Goal: Transaction & Acquisition: Purchase product/service

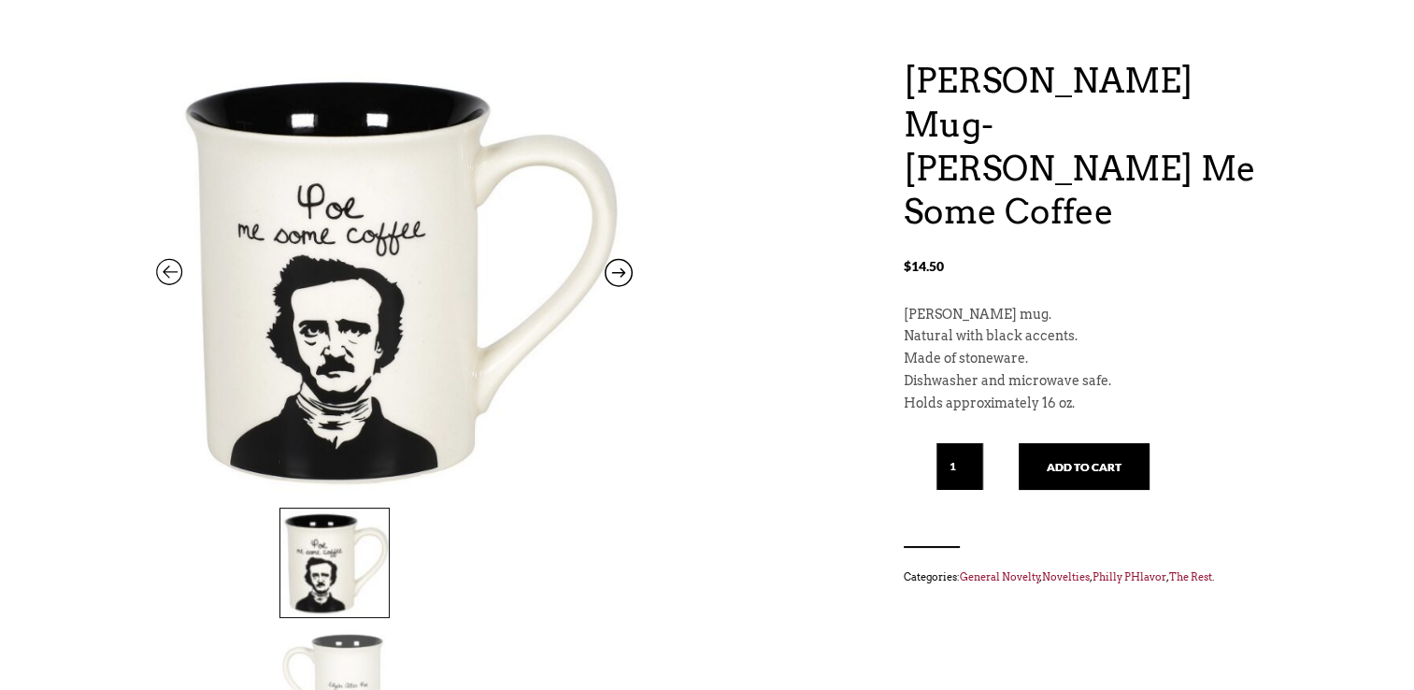
scroll to position [200, 0]
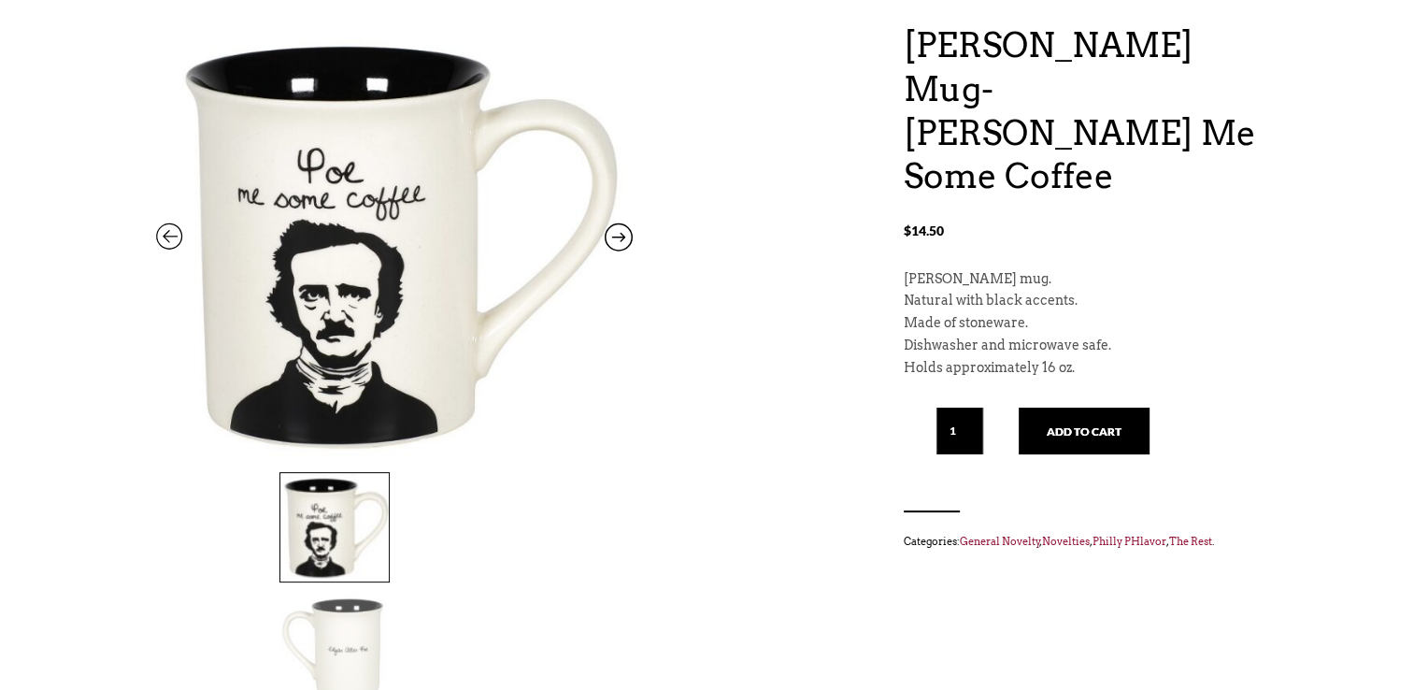
click at [389, 593] on img at bounding box center [334, 647] width 108 height 108
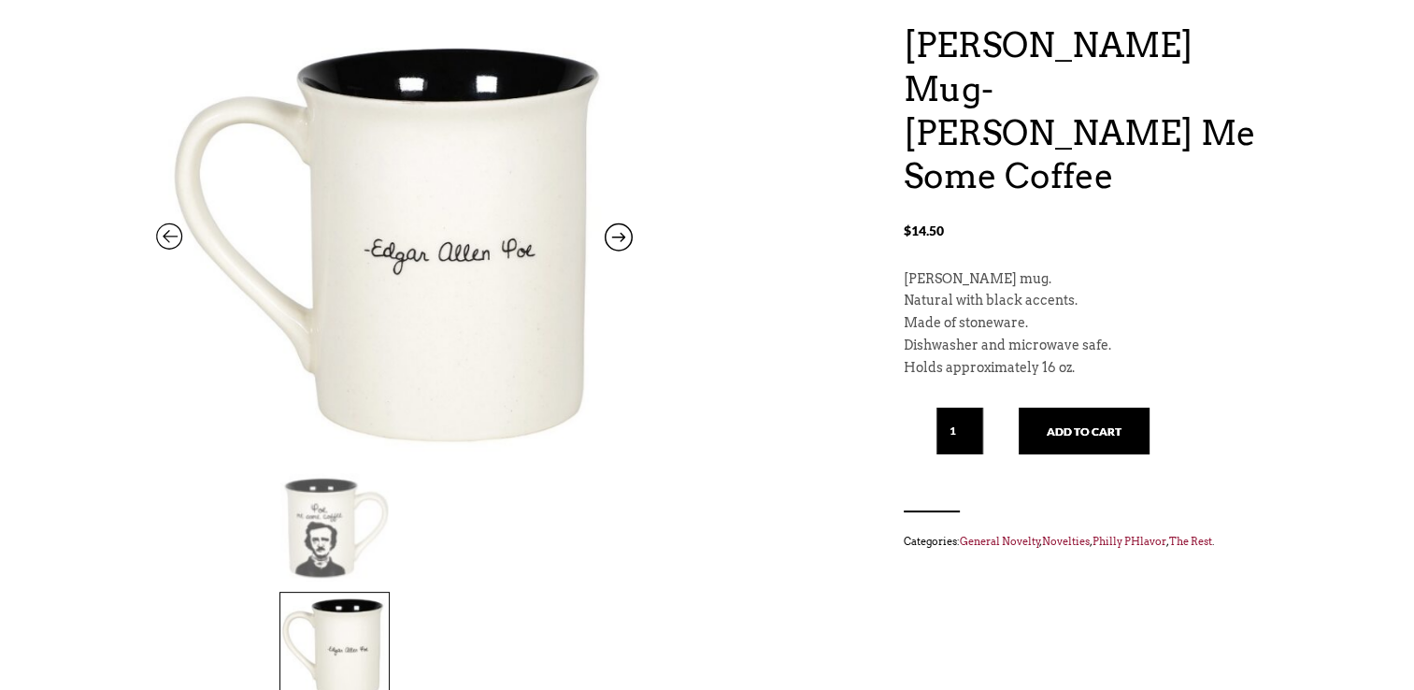
click at [300, 546] on img at bounding box center [334, 527] width 108 height 108
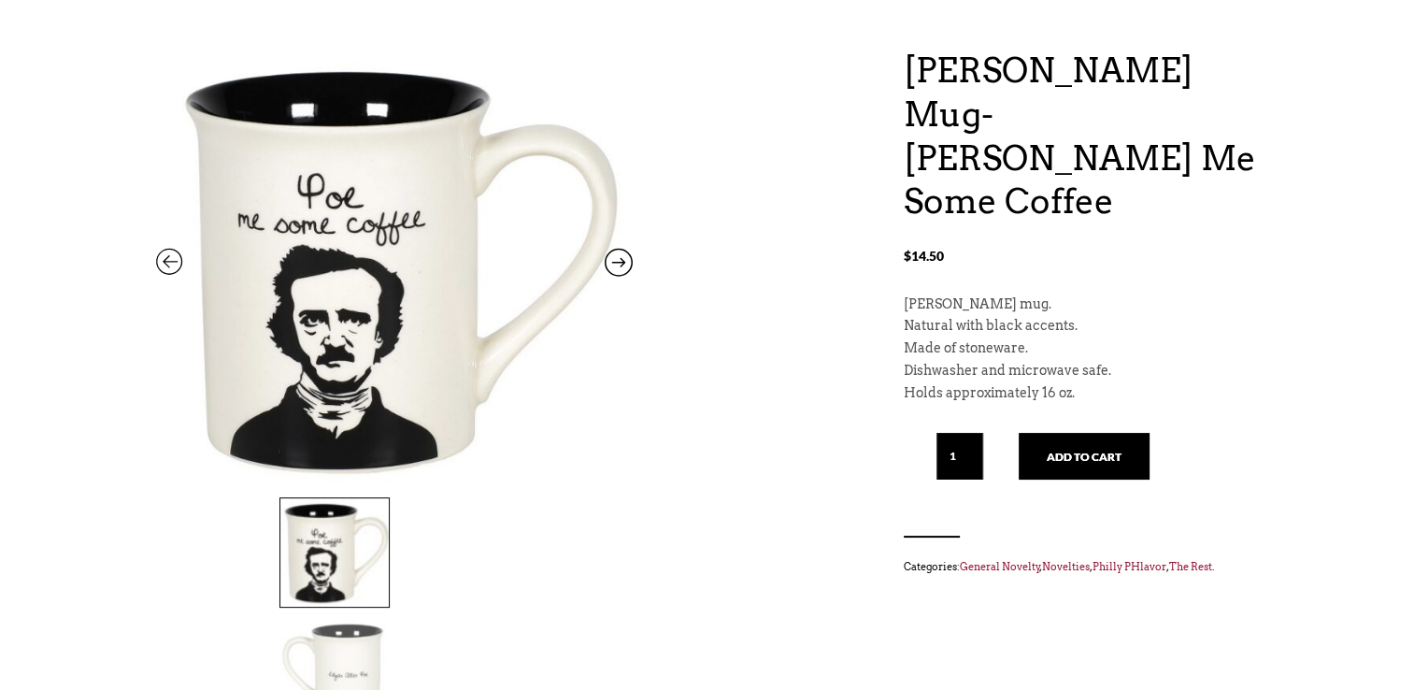
scroll to position [174, 0]
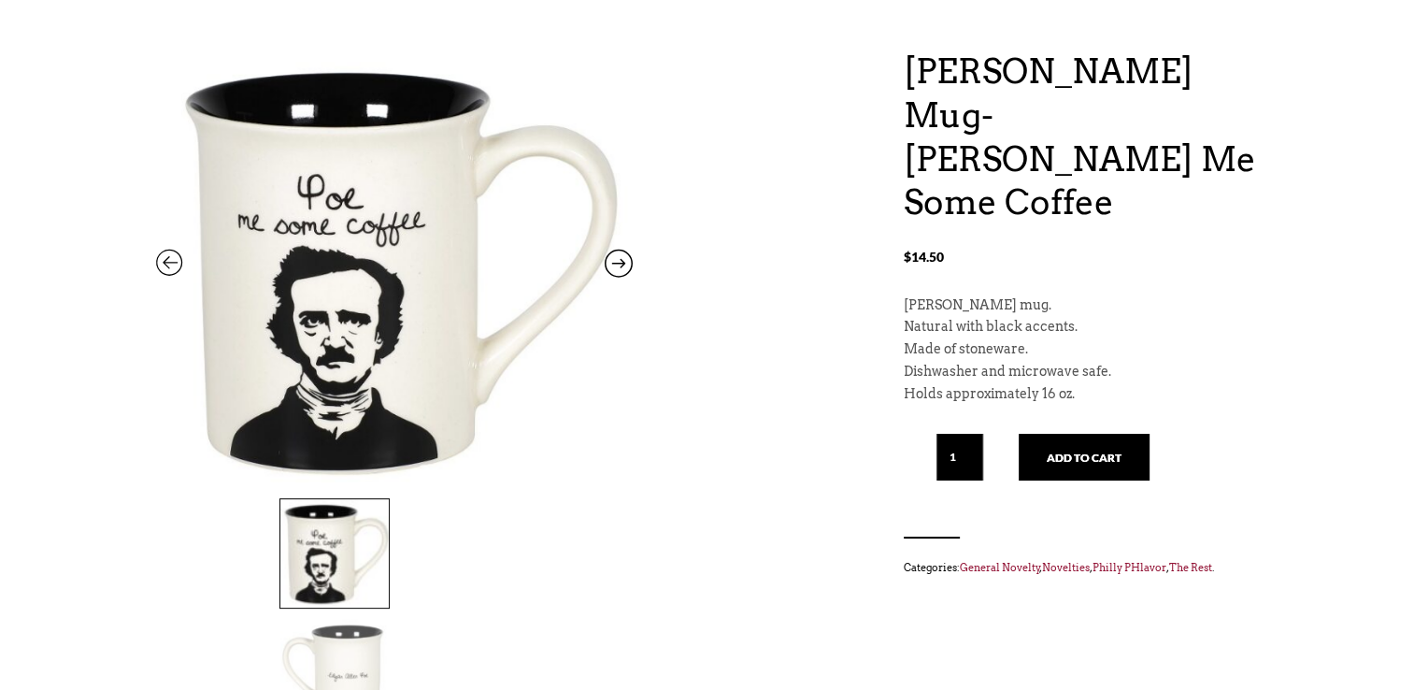
click at [389, 619] on img at bounding box center [334, 673] width 108 height 108
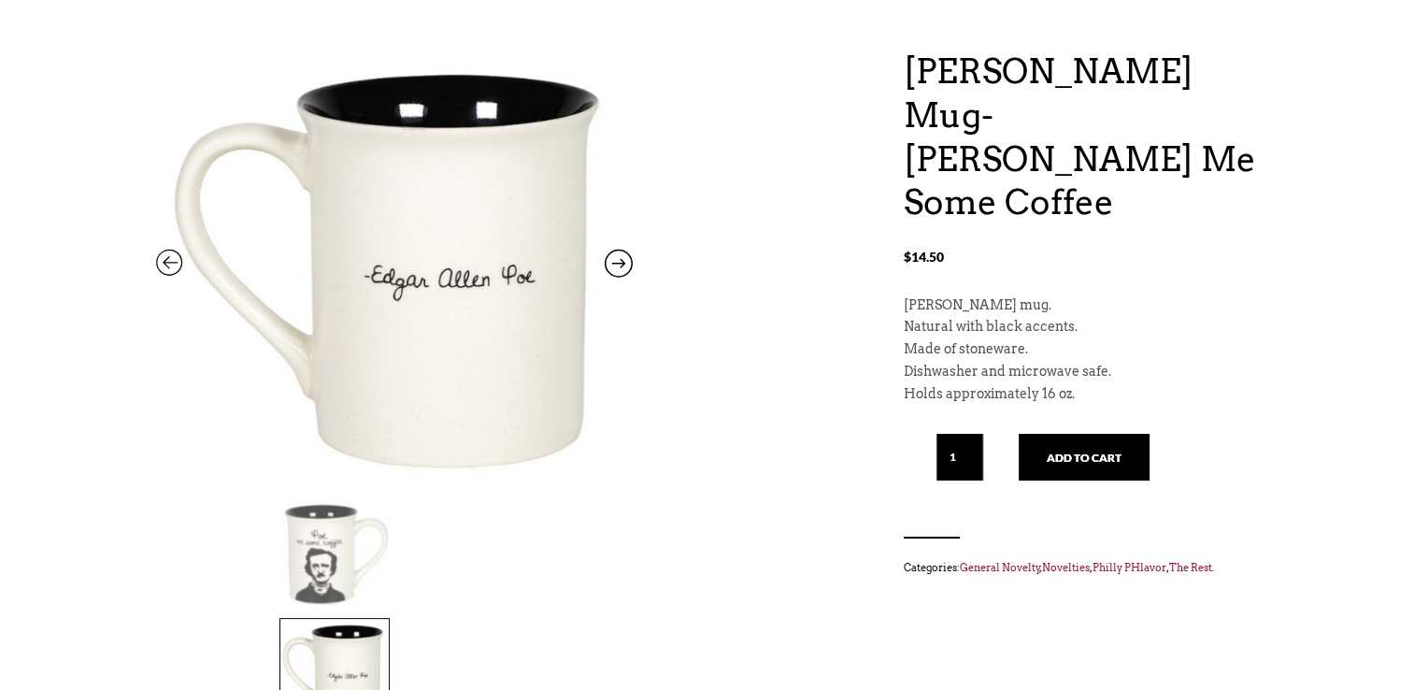
click at [325, 534] on img at bounding box center [334, 553] width 108 height 108
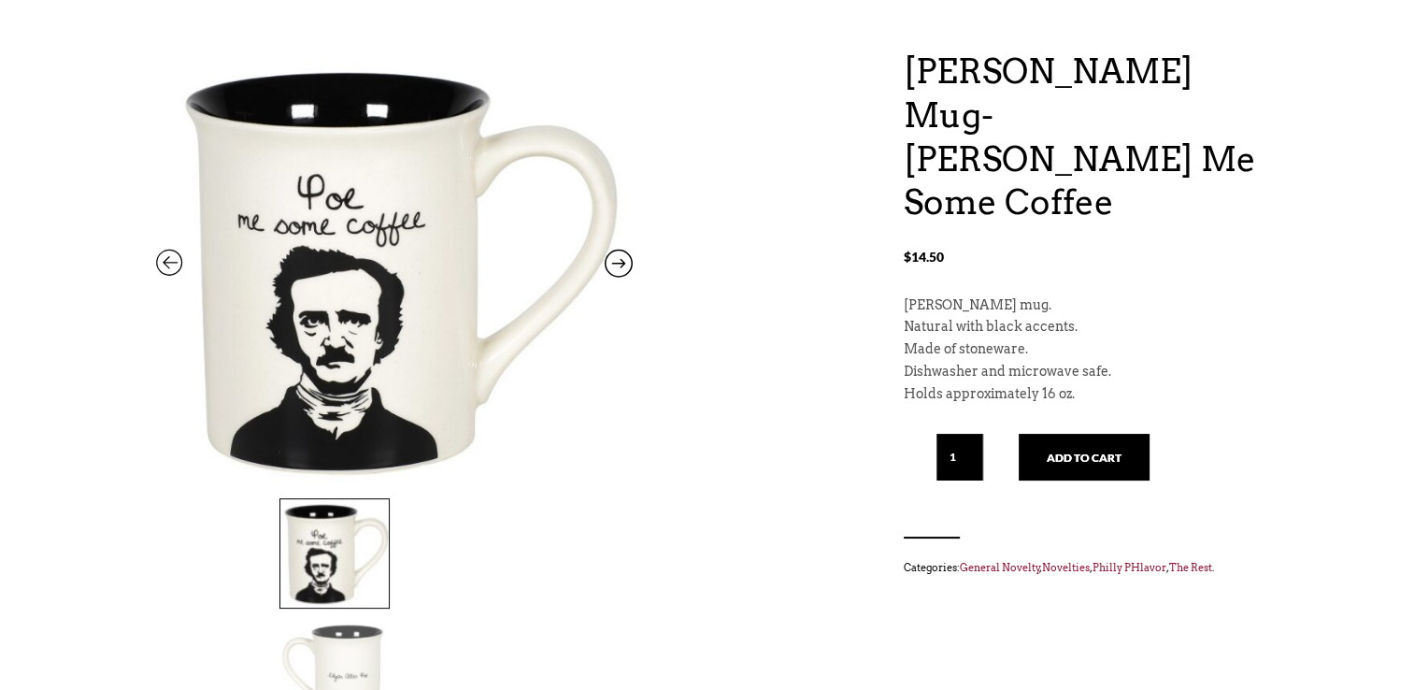
click at [389, 619] on img at bounding box center [334, 673] width 108 height 108
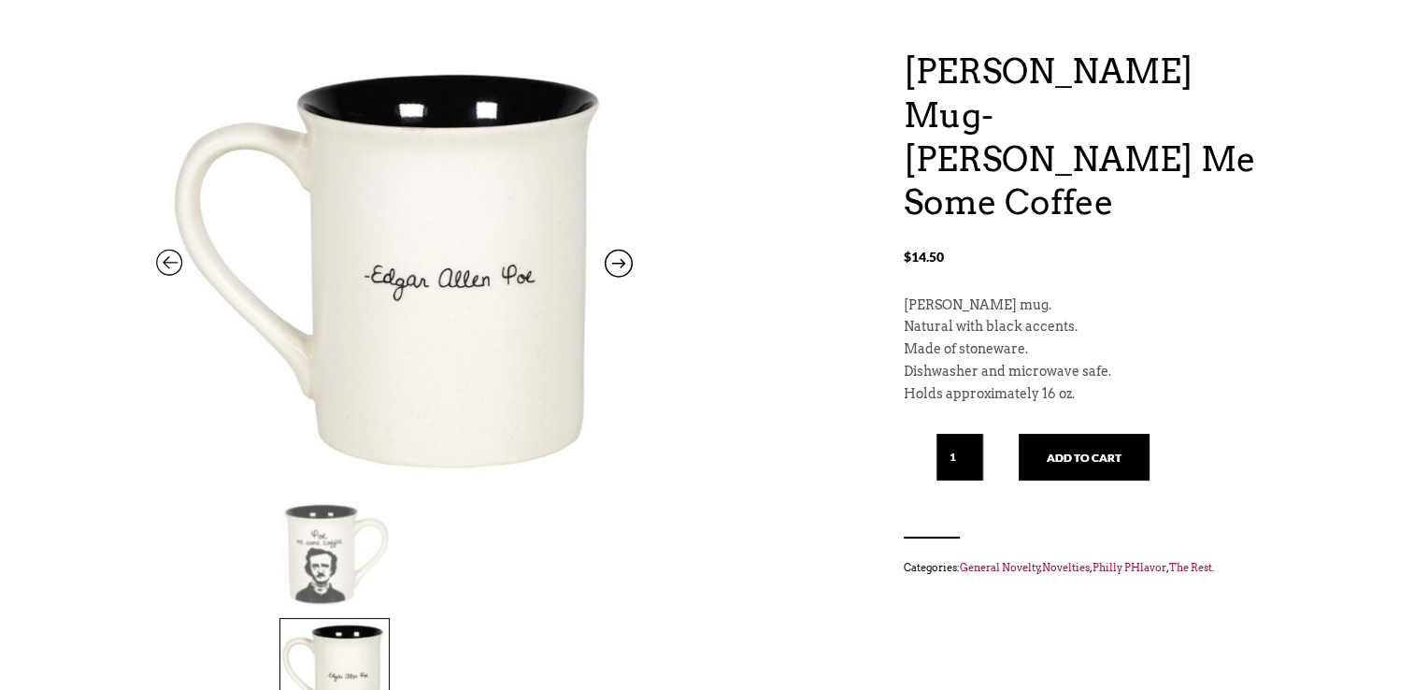
click at [342, 538] on img at bounding box center [334, 553] width 108 height 108
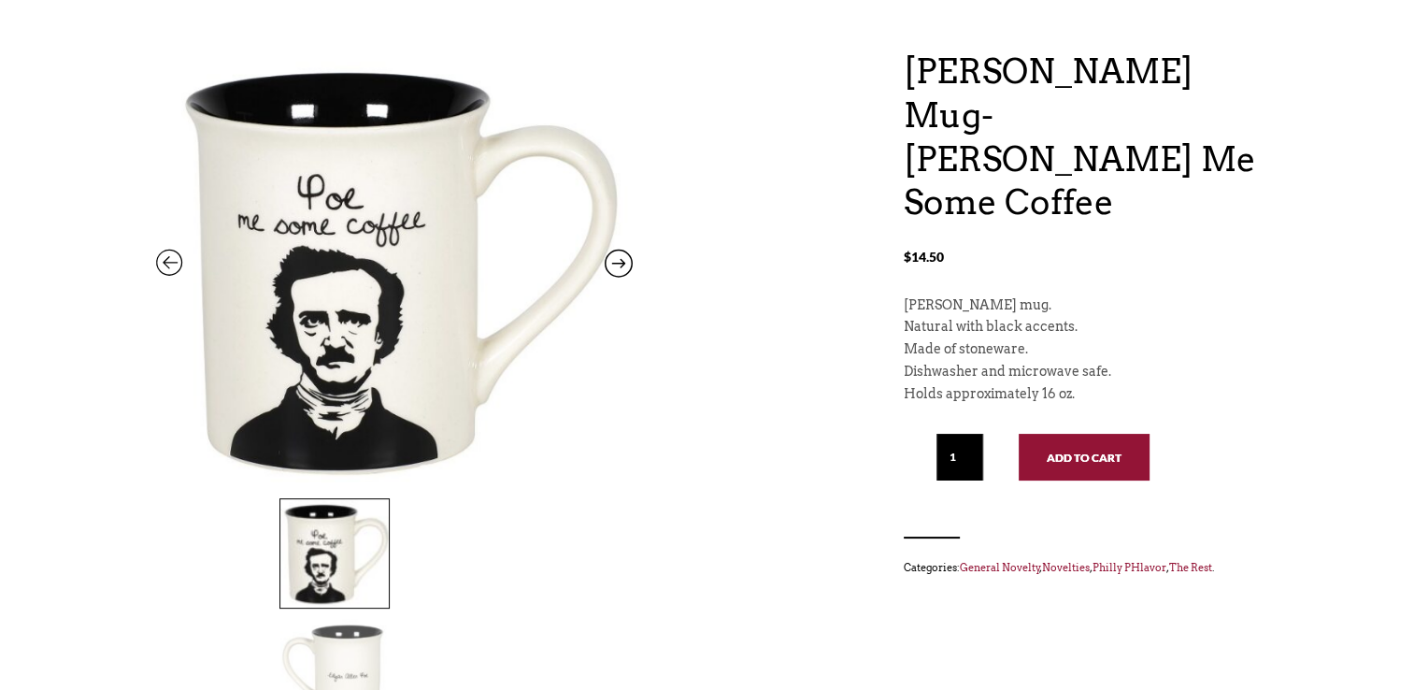
click at [1115, 434] on button "Add to cart" at bounding box center [1084, 457] width 131 height 47
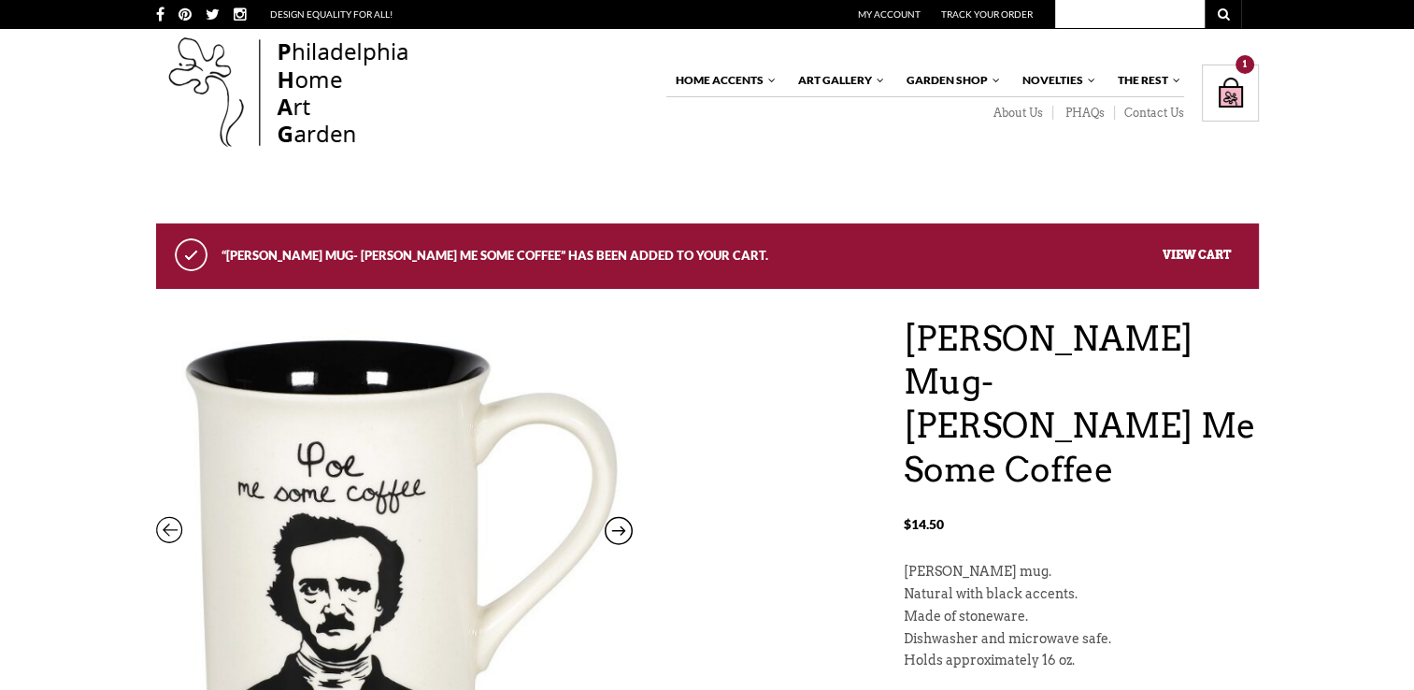
click at [1079, 24] on input "text" at bounding box center [1130, 14] width 150 height 28
type input "p"
type input "[PERSON_NAME]"
click at [1205, 0] on button "submit" at bounding box center [1223, 14] width 37 height 28
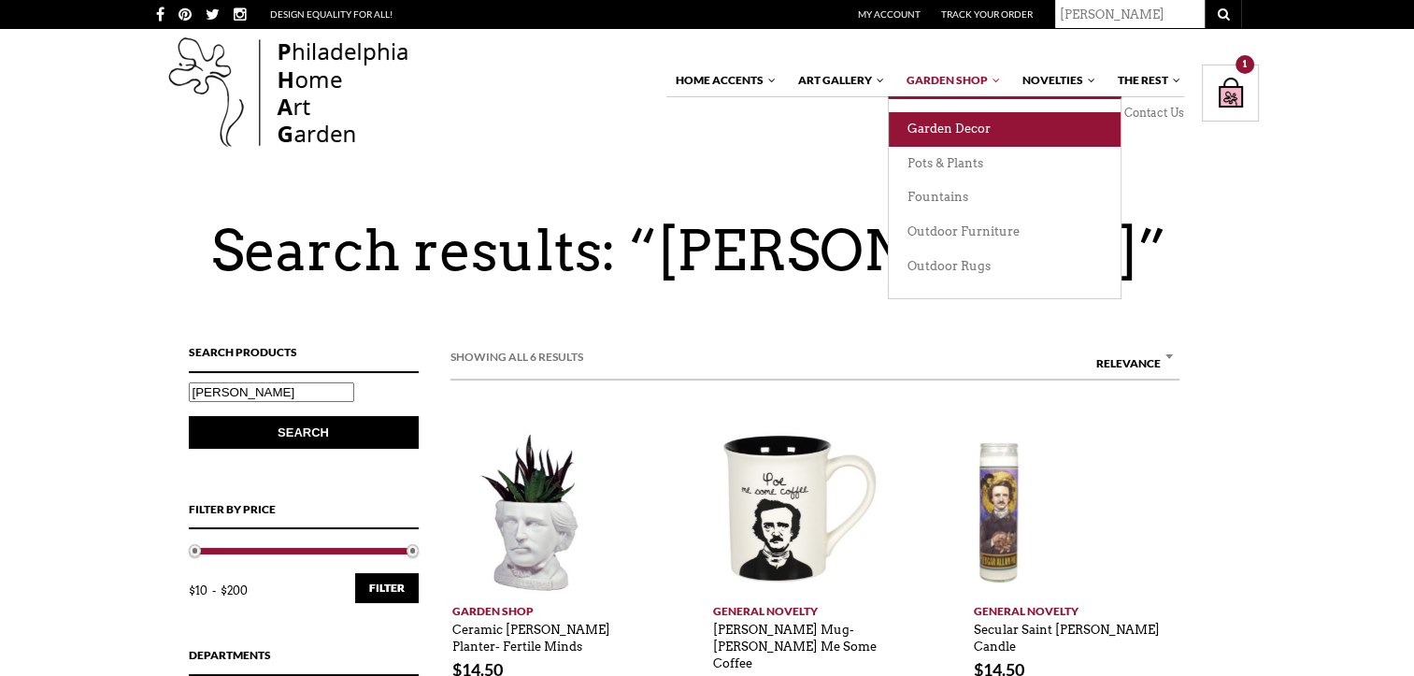
click at [970, 130] on link "Garden Decor" at bounding box center [1005, 129] width 232 height 35
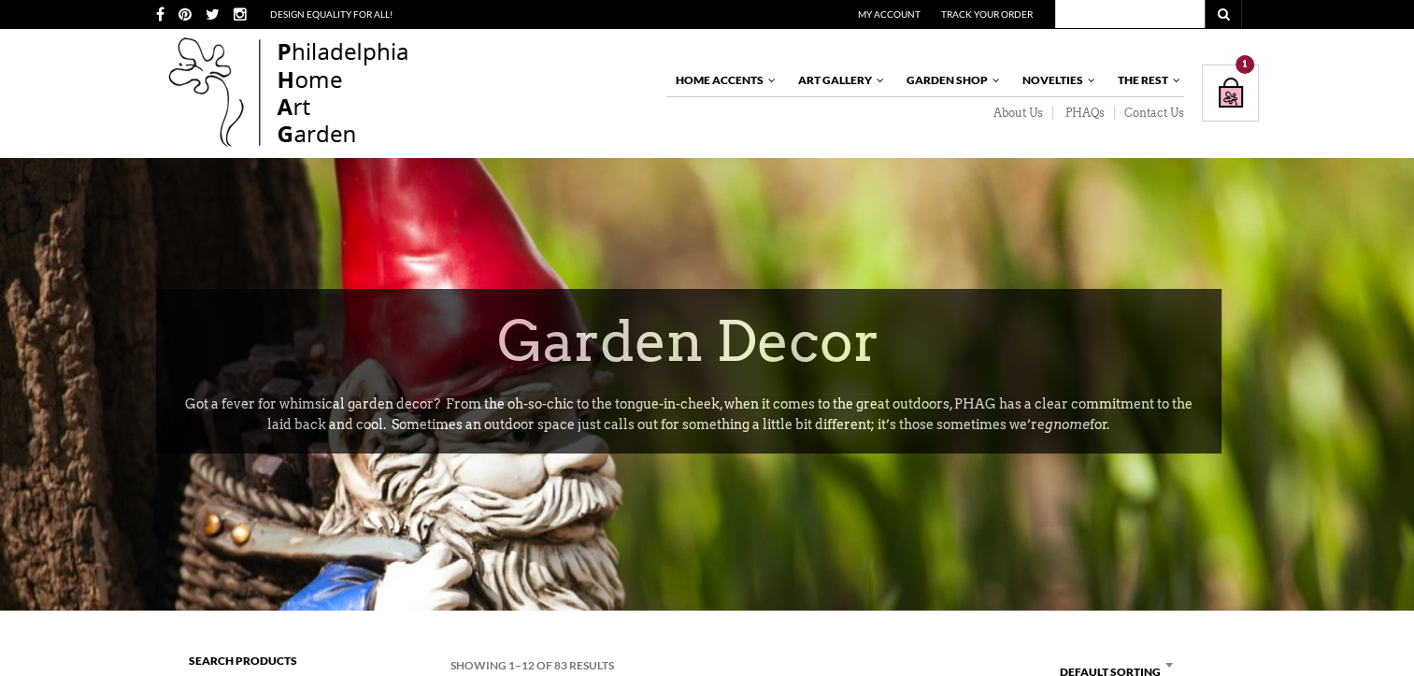
click at [1107, 18] on input "text" at bounding box center [1130, 14] width 150 height 28
type input "poe"
click at [1205, 0] on button "submit" at bounding box center [1223, 14] width 37 height 28
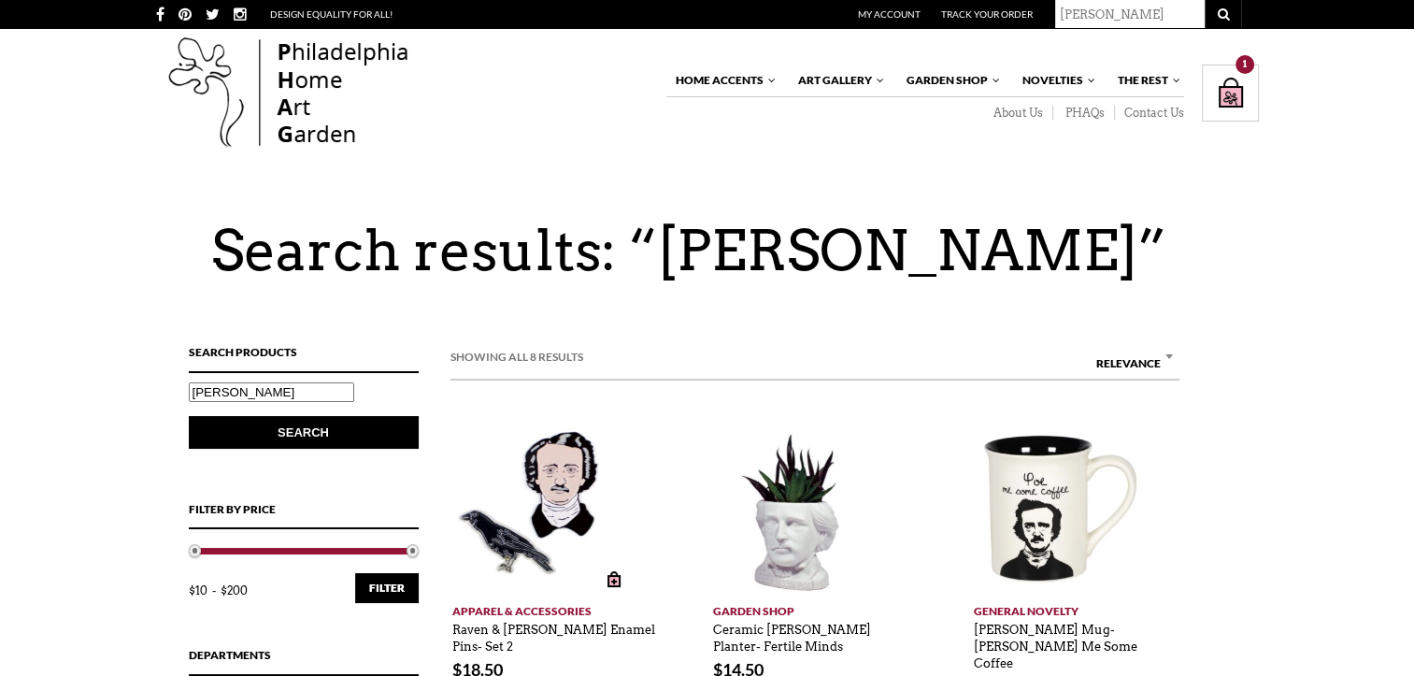
scroll to position [120, 0]
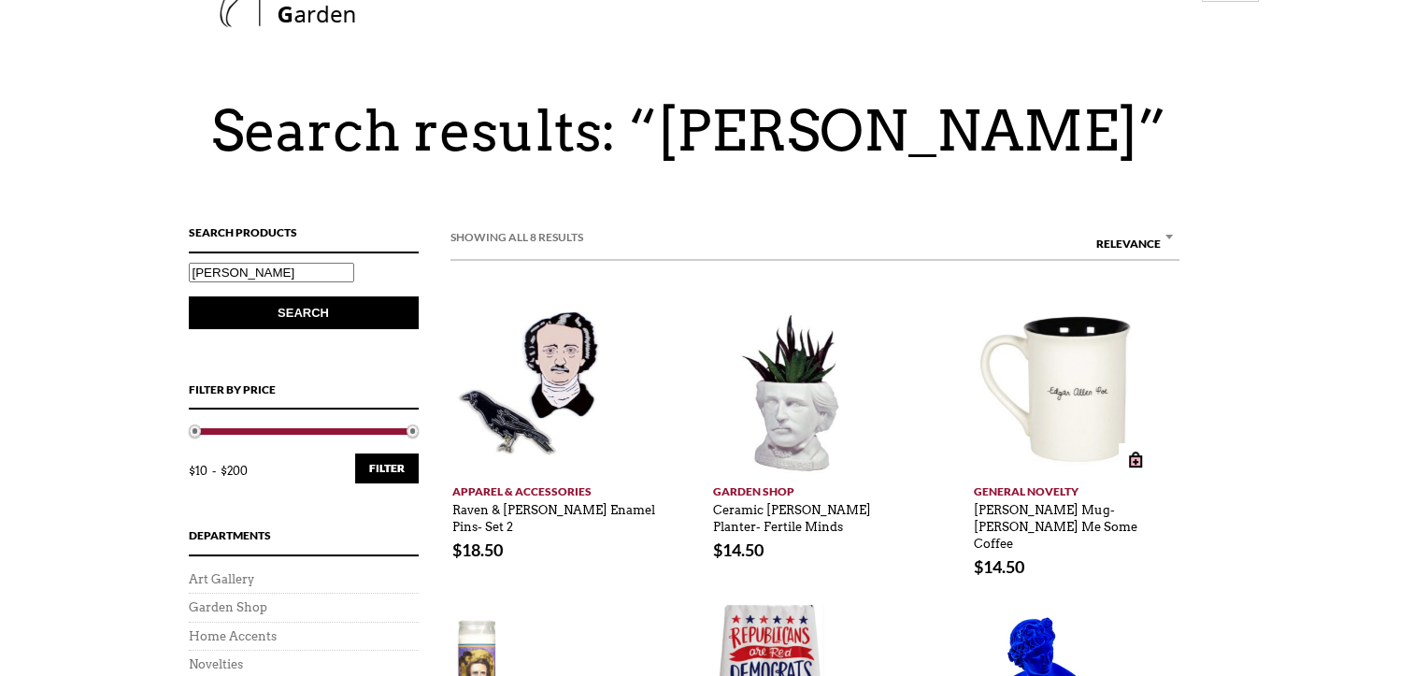
click at [1038, 409] on img at bounding box center [1058, 388] width 168 height 162
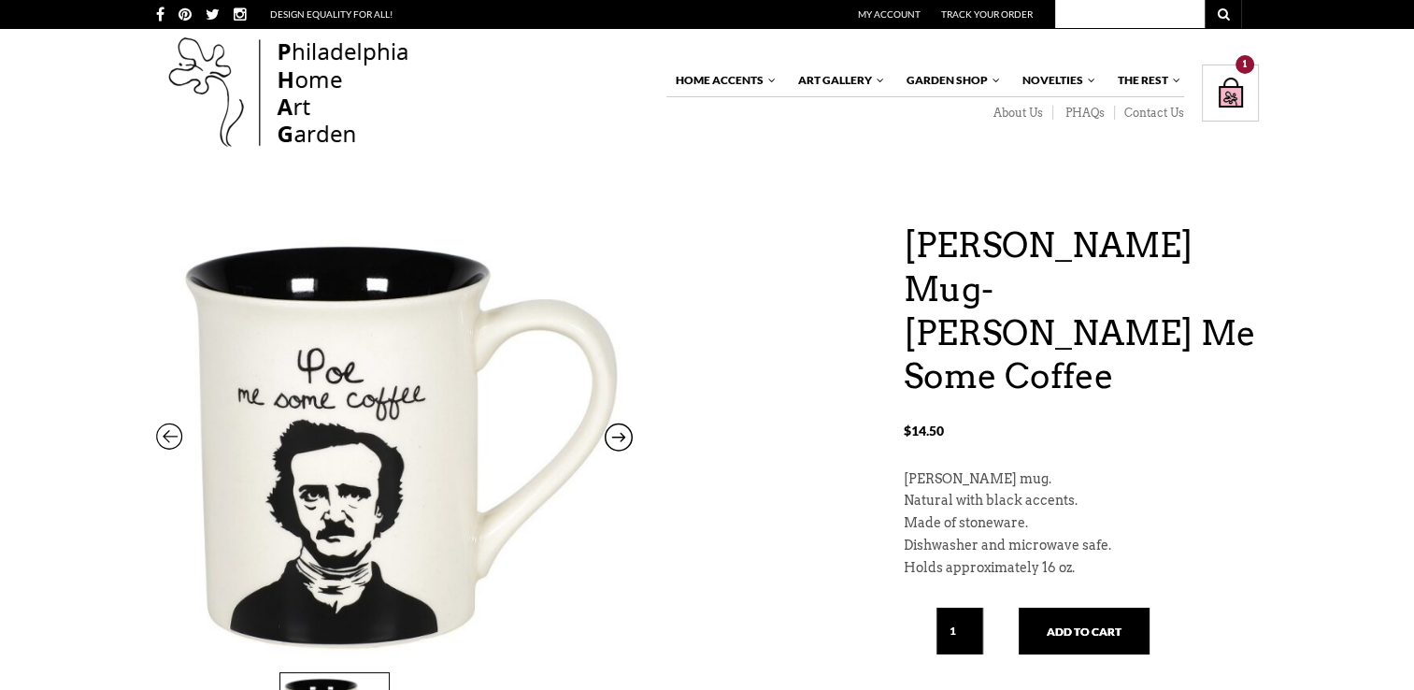
click at [627, 436] on icon at bounding box center [619, 441] width 28 height 24
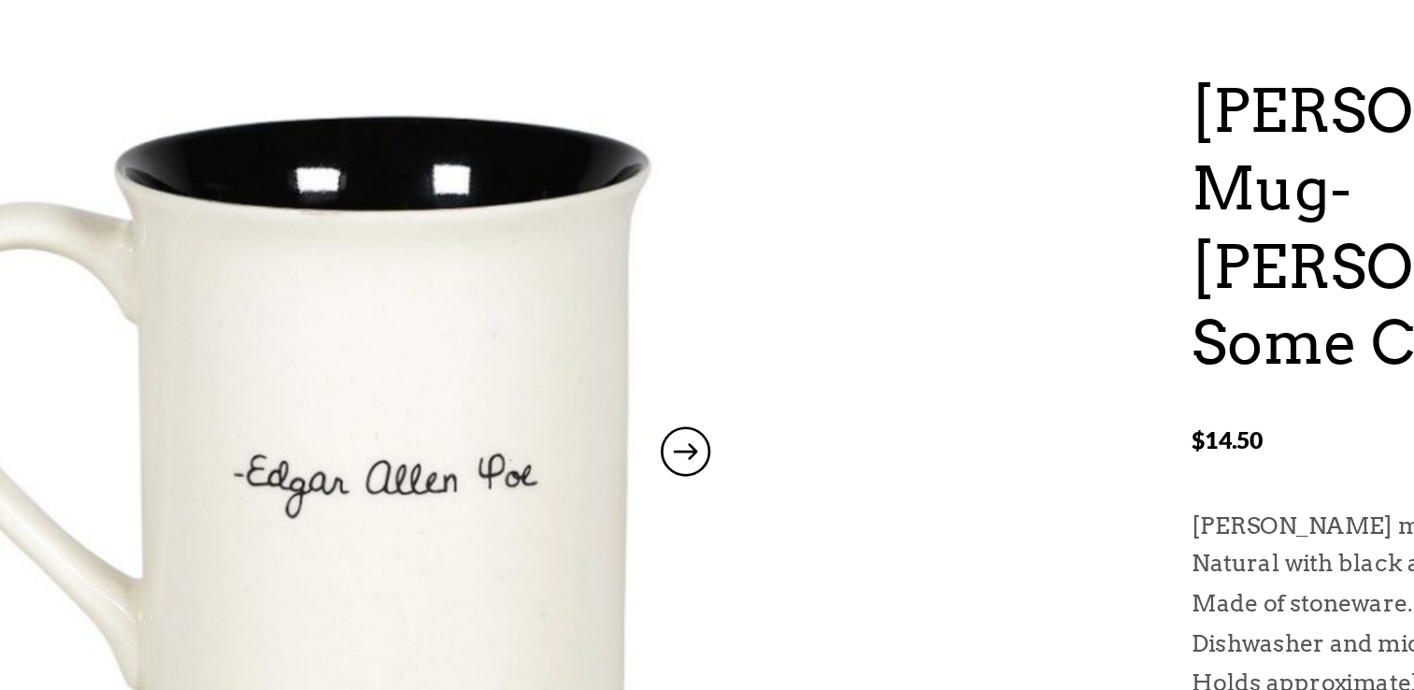
click at [622, 434] on icon at bounding box center [619, 441] width 28 height 24
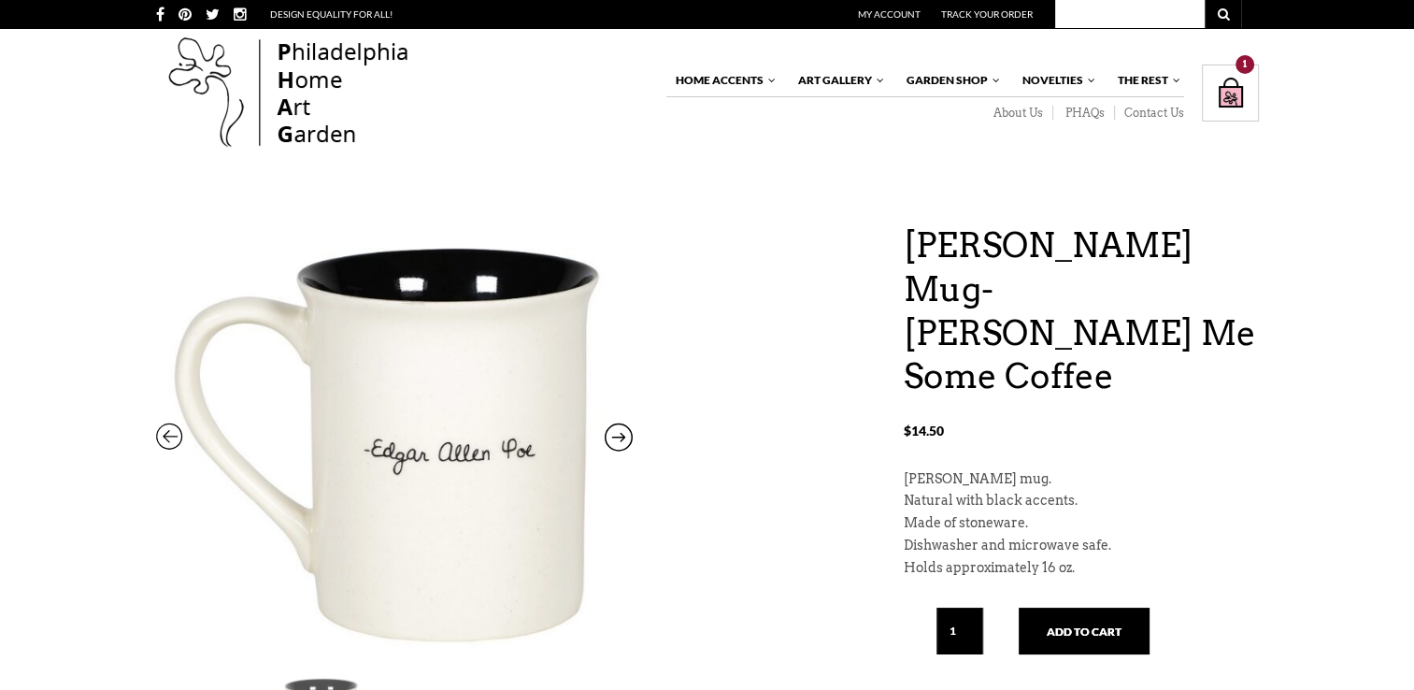
click at [174, 439] on icon at bounding box center [170, 441] width 28 height 24
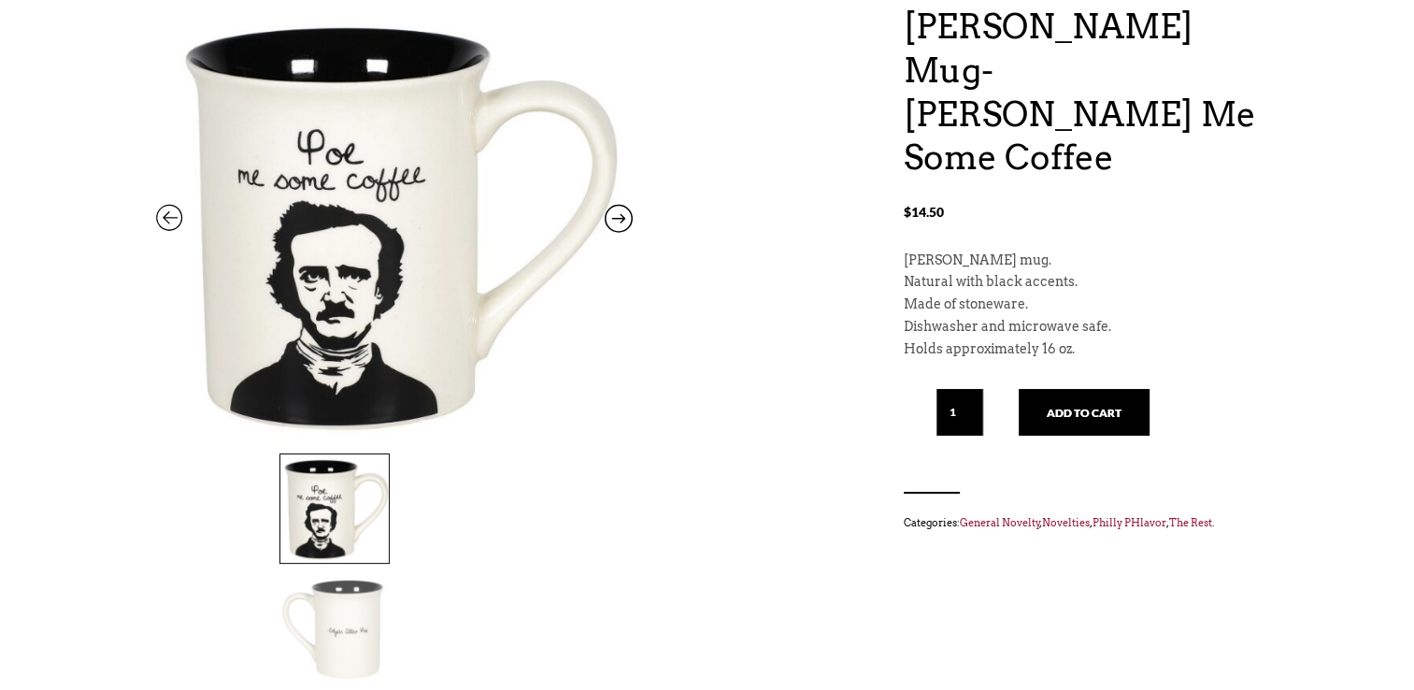
scroll to position [217, 0]
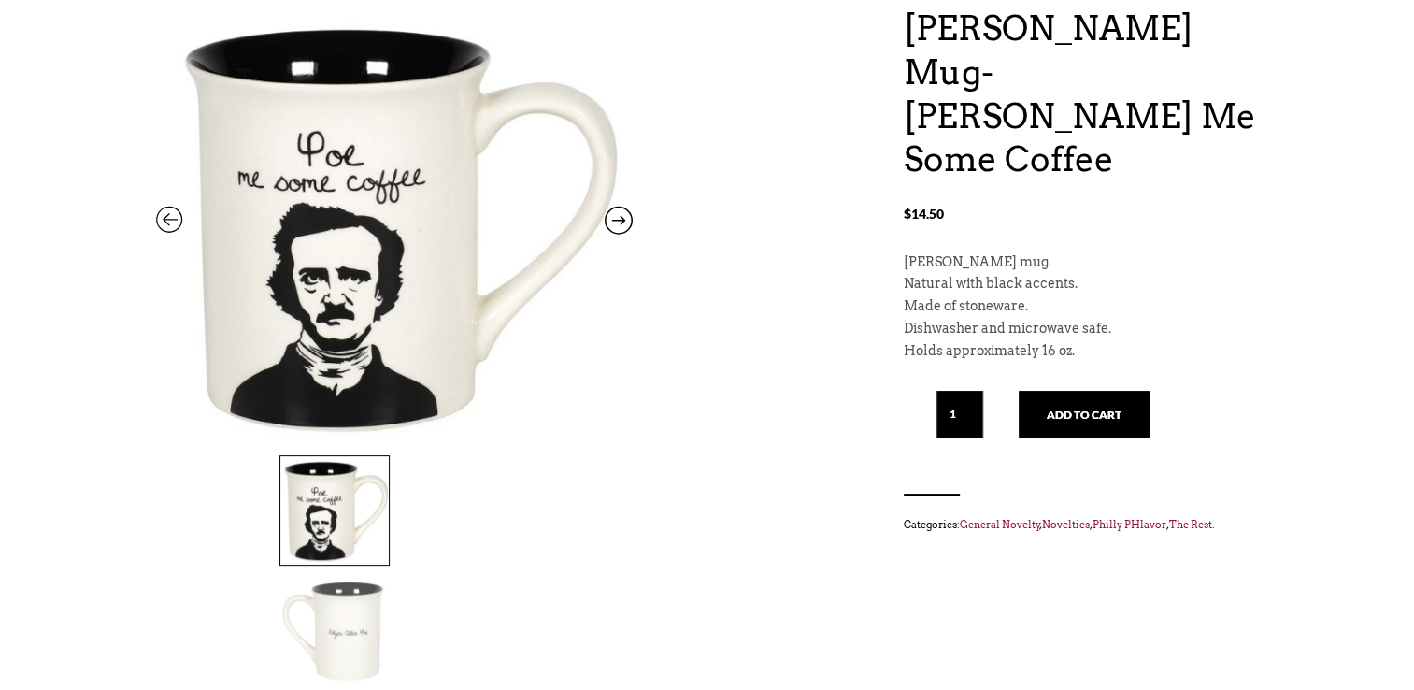
click at [613, 228] on icon at bounding box center [619, 224] width 28 height 24
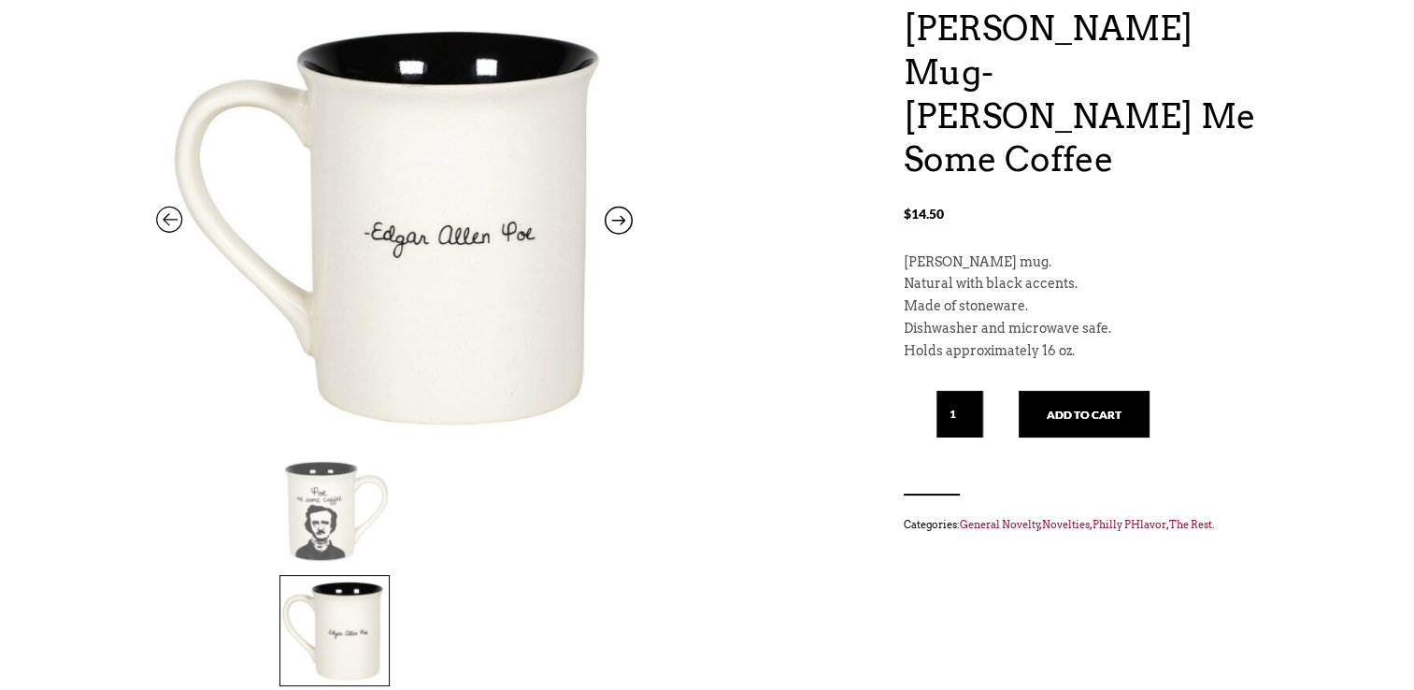
click at [613, 228] on icon at bounding box center [619, 224] width 28 height 24
